Goal: Task Accomplishment & Management: Use online tool/utility

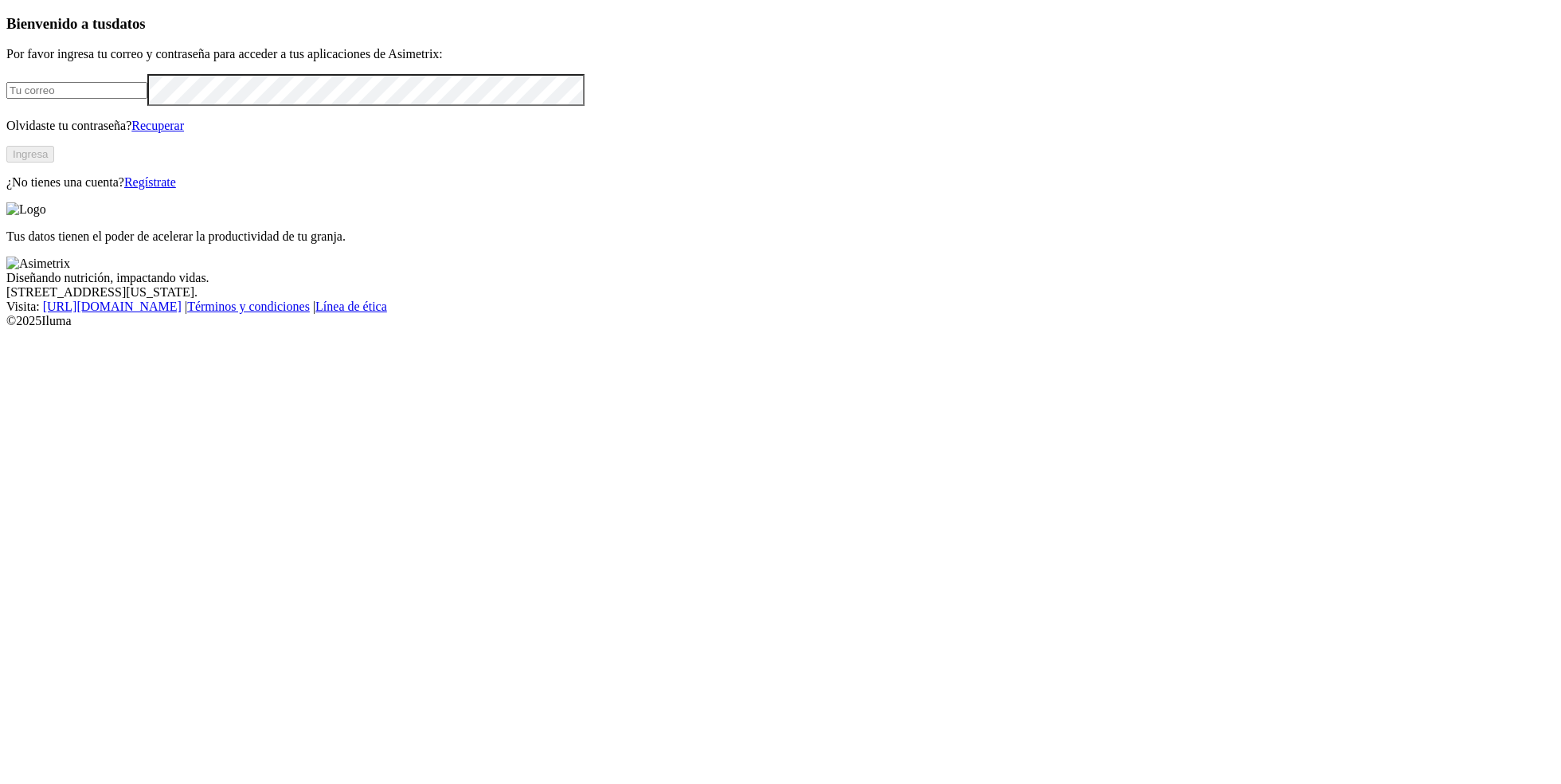
click at [147, 99] on input "email" at bounding box center [77, 90] width 141 height 17
type input "[PERSON_NAME][EMAIL_ADDRESS][PERSON_NAME][DOMAIN_NAME]"
click at [54, 162] on button "Ingresa" at bounding box center [30, 154] width 48 height 17
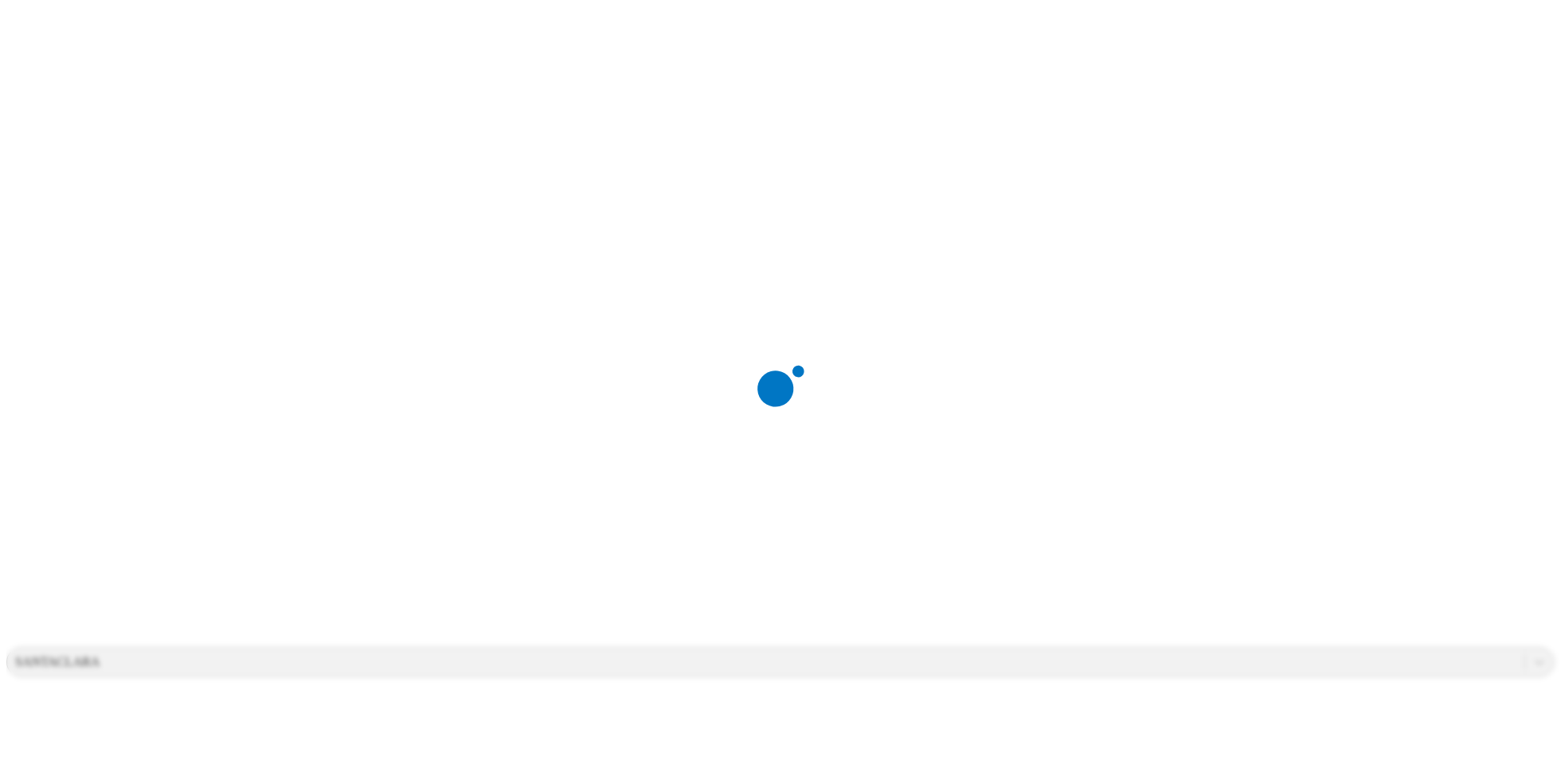
click at [1274, 2] on div at bounding box center [787, 392] width 1561 height 784
click at [1246, 650] on div "SANTACLARA" at bounding box center [766, 662] width 1517 height 24
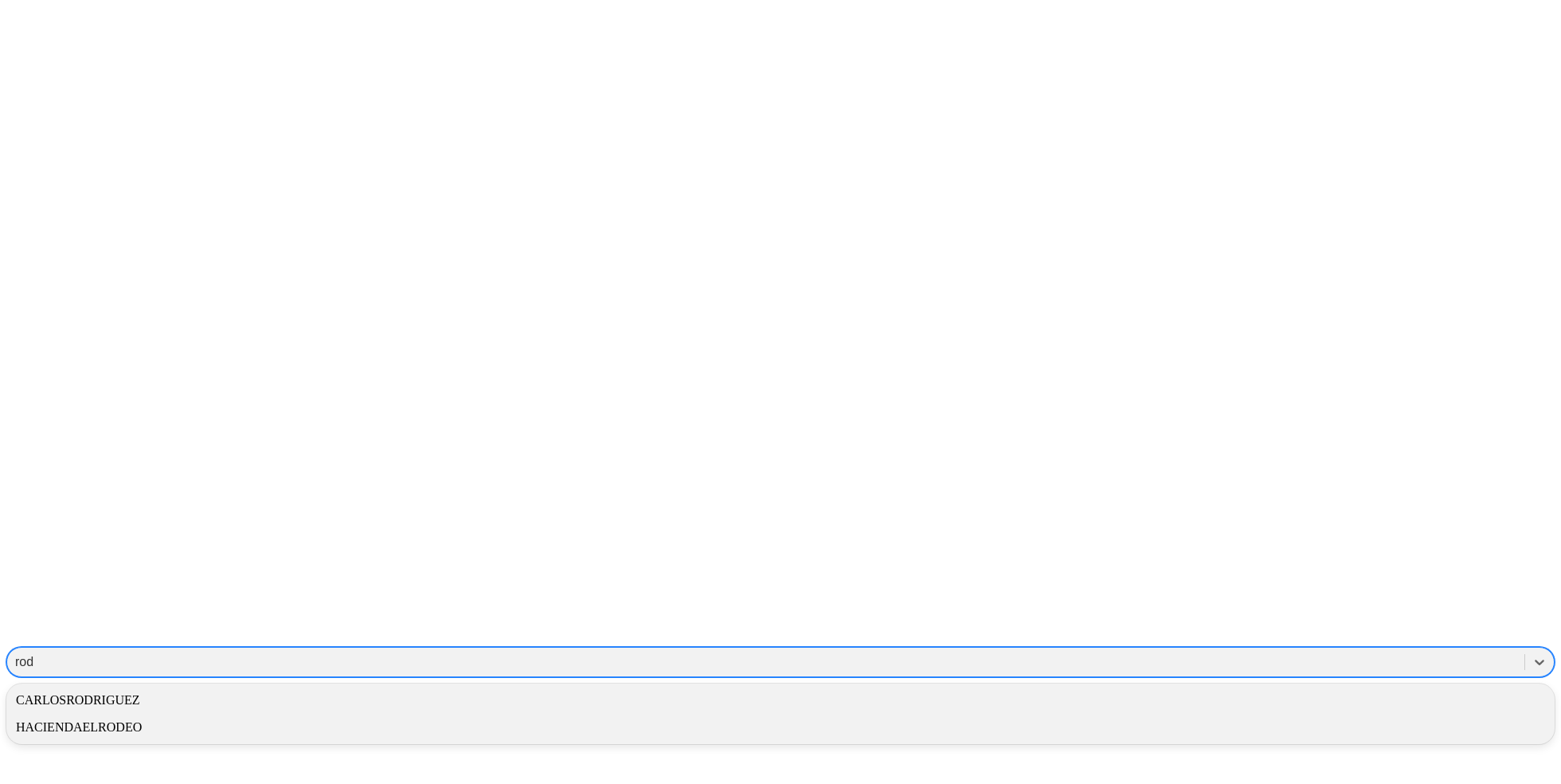
type input "rode"
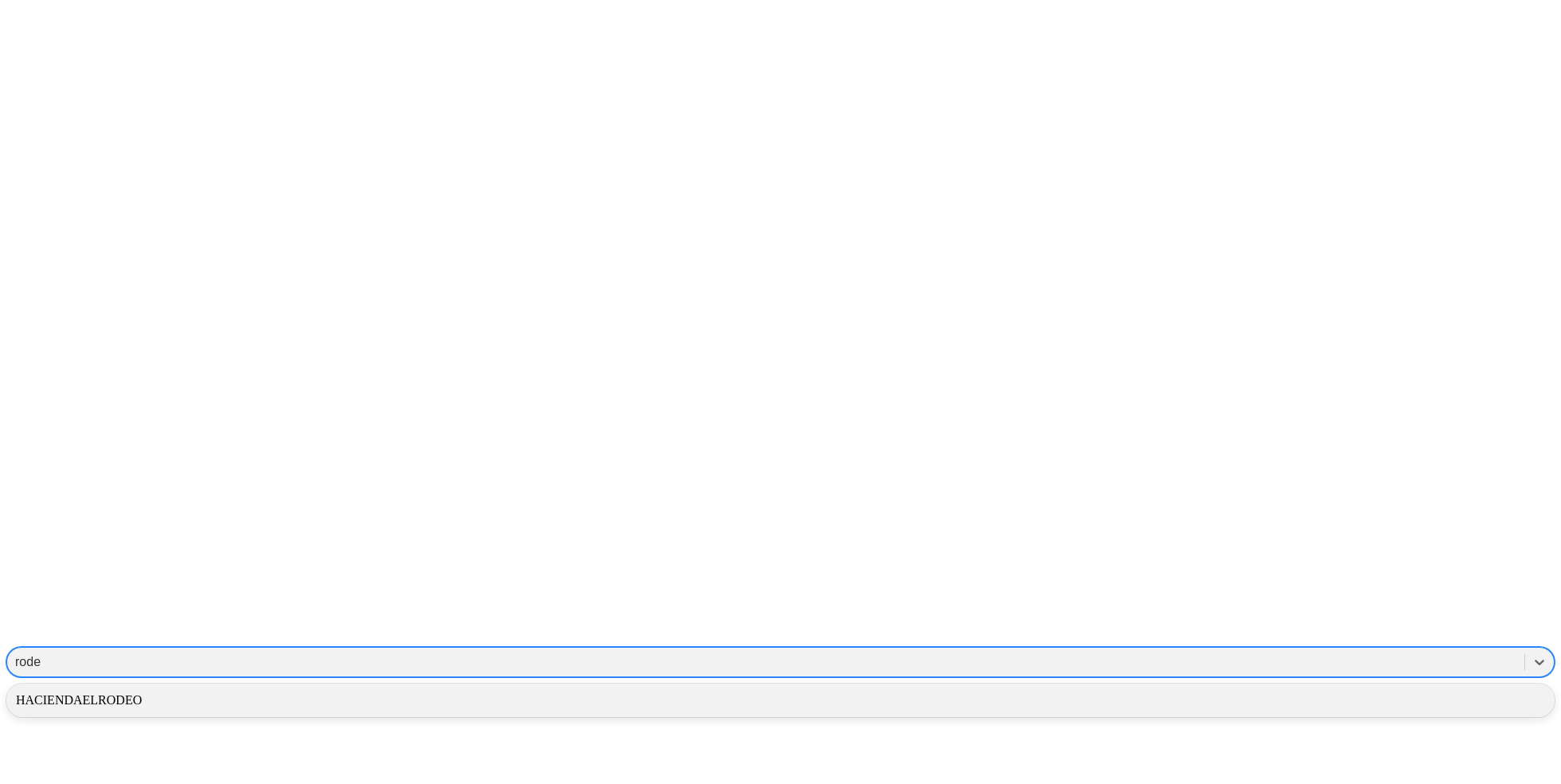
click at [1315, 687] on div "HACIENDAELRODEO" at bounding box center [781, 700] width 1548 height 27
